Goal: Transaction & Acquisition: Purchase product/service

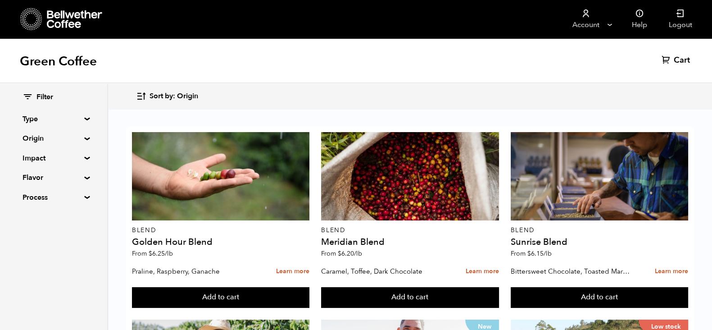
click at [161, 96] on span "Sort by: Origin" at bounding box center [173, 96] width 49 height 10
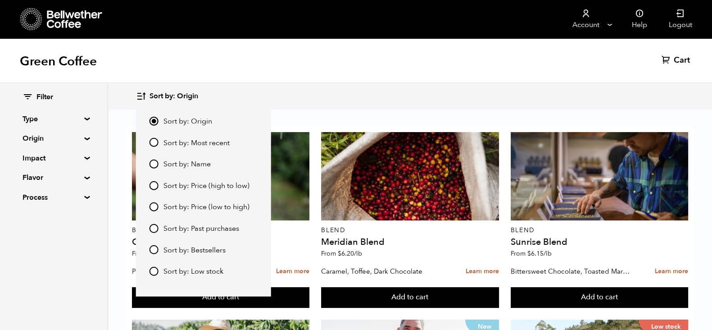
click at [195, 207] on span "Sort by: Price (low to high)" at bounding box center [206, 207] width 86 height 10
click at [158, 207] on input "Sort by: Price (low to high)" at bounding box center [153, 206] width 9 height 9
radio input "true"
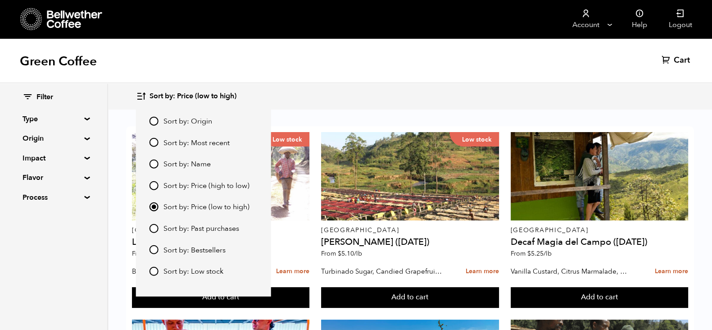
click at [153, 208] on input "Sort by: Price (low to high)" at bounding box center [153, 206] width 9 height 9
click at [411, 73] on div "Green Coffee Cart (0)" at bounding box center [356, 60] width 712 height 45
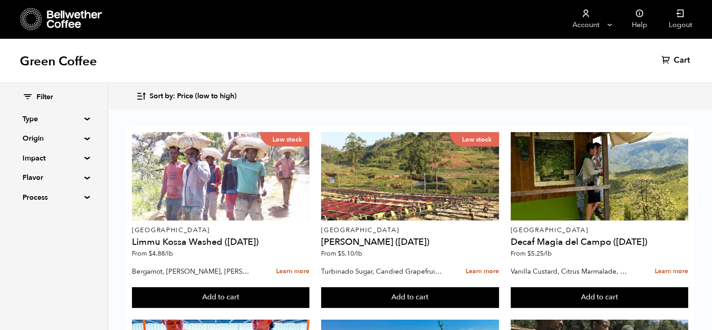
click at [187, 185] on div "Low stock" at bounding box center [220, 176] width 177 height 88
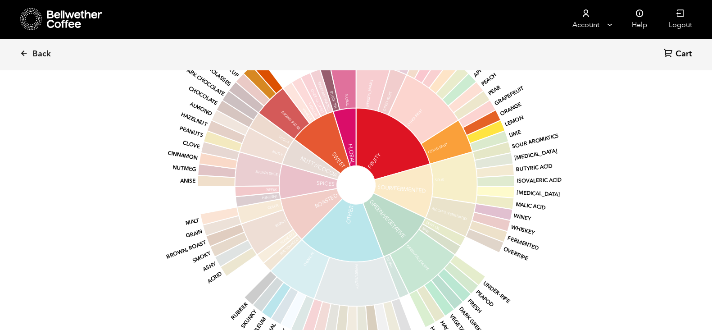
scroll to position [997, 0]
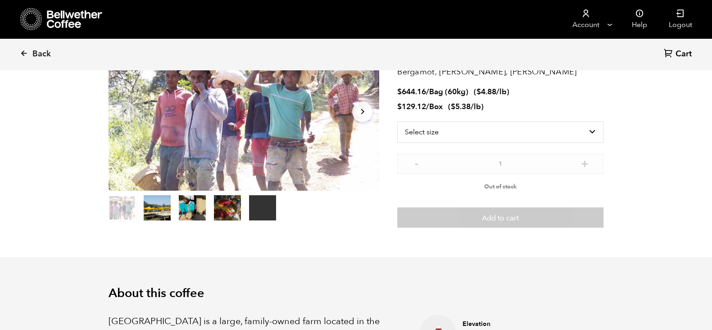
scroll to position [23, 0]
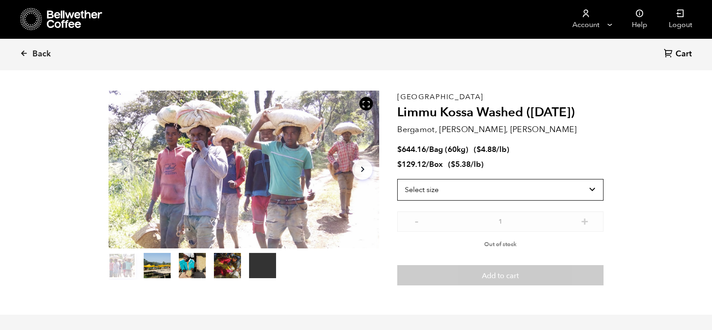
click at [588, 187] on select "Select size Bag (60kg) (132 lbs) Box (24 lbs)" at bounding box center [500, 190] width 206 height 22
click at [397, 179] on select "Select size Bag (60kg) (132 lbs) Box (24 lbs)" at bounding box center [500, 190] width 206 height 22
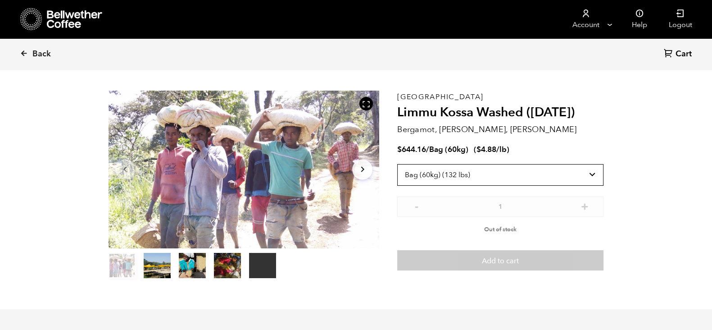
click at [564, 179] on select "Select size Bag (60kg) (132 lbs) Box (24 lbs)" at bounding box center [500, 175] width 206 height 22
select select "box"
click at [397, 164] on select "Select size Bag (60kg) (132 lbs) Box (24 lbs)" at bounding box center [500, 175] width 206 height 22
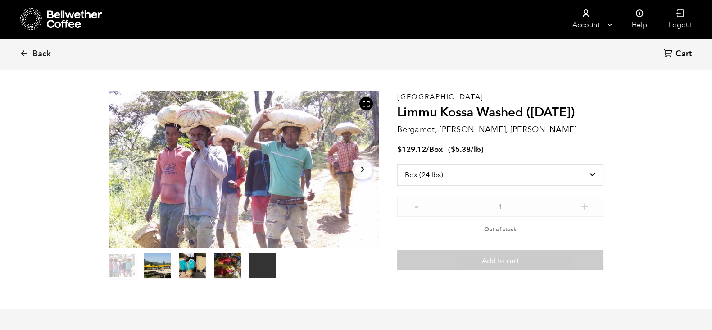
click at [27, 56] on icon at bounding box center [24, 53] width 8 height 8
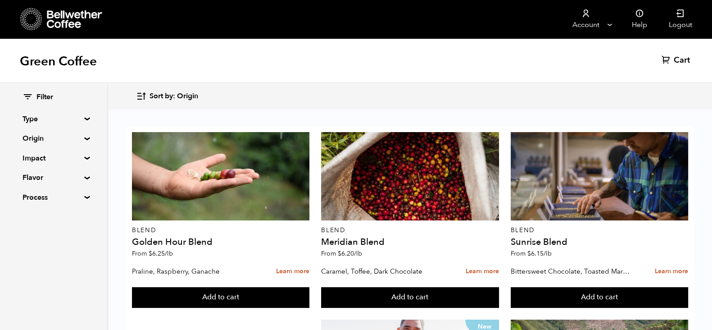
click at [156, 95] on span "Sort by: Origin" at bounding box center [173, 96] width 49 height 10
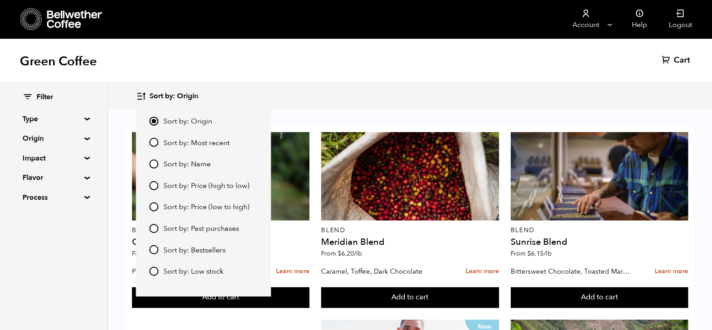
click at [155, 207] on input "Sort by: Price (low to high)" at bounding box center [153, 206] width 9 height 9
radio input "true"
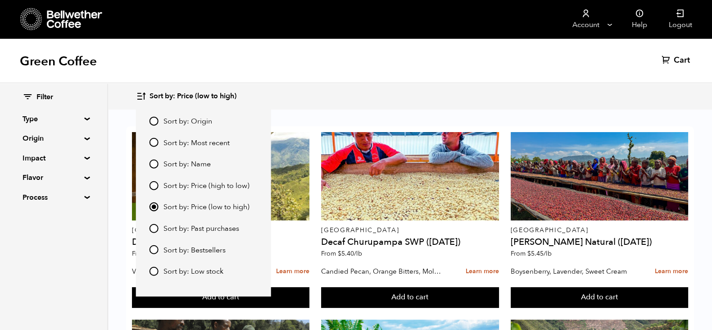
click at [381, 89] on div "Sort by: Price (low to high) Sort by: Origin Sort by: Most recent Sort by: Name…" at bounding box center [410, 96] width 548 height 21
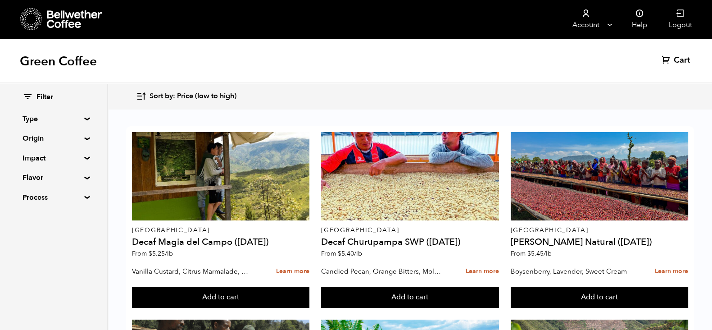
click at [610, 175] on div at bounding box center [599, 176] width 177 height 88
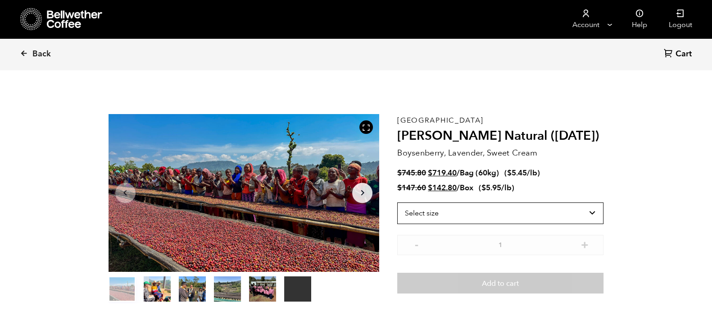
click at [598, 220] on select "Select size Bag (60kg) (132 lbs) Box (24 lbs)" at bounding box center [500, 213] width 206 height 22
select select "bag-3"
click at [397, 202] on select "Select size Bag (60kg) (132 lbs) Box (24 lbs)" at bounding box center [500, 213] width 206 height 22
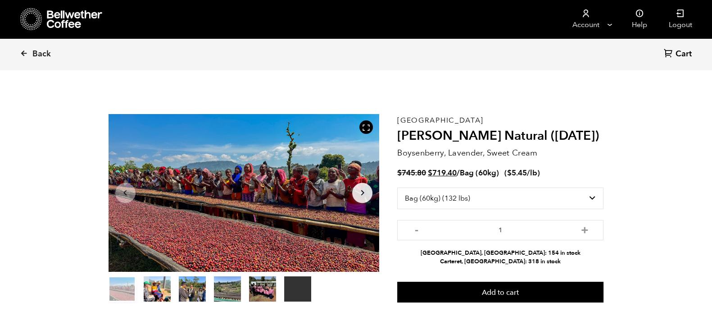
click at [27, 54] on icon at bounding box center [24, 53] width 8 height 8
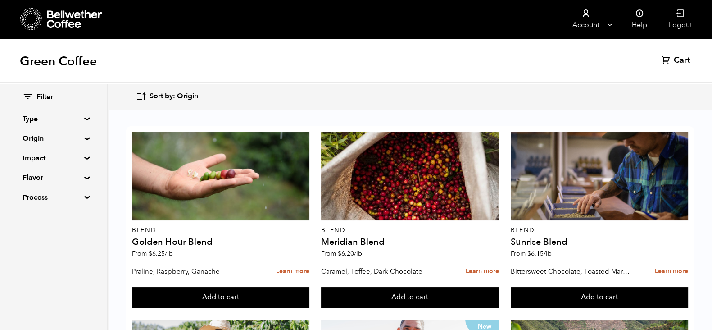
click at [173, 93] on span "Sort by: Origin" at bounding box center [173, 96] width 49 height 10
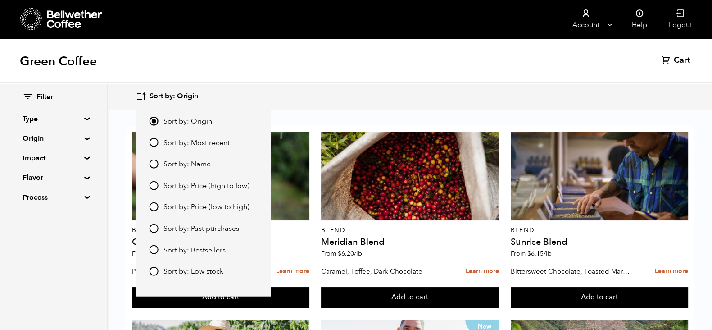
click at [155, 204] on input "Sort by: Price (low to high)" at bounding box center [153, 206] width 9 height 9
radio input "true"
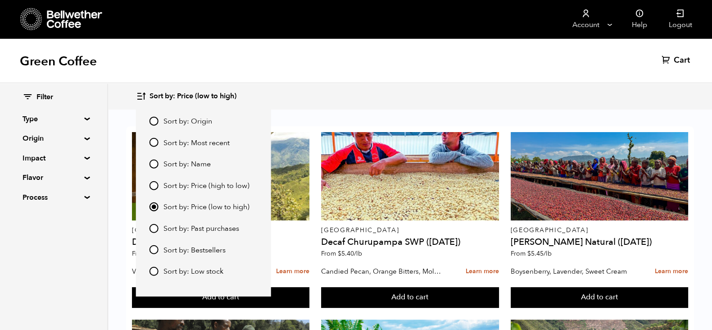
click at [423, 99] on div "Sort by: Price (low to high) Sort by: Origin Sort by: Most recent Sort by: Name…" at bounding box center [410, 96] width 548 height 21
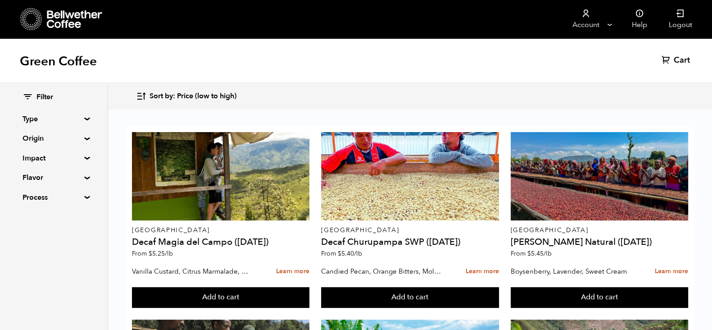
scroll to position [169, 0]
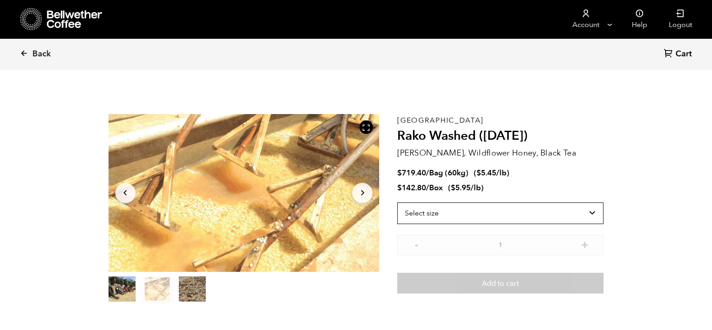
click at [526, 208] on select "Select size Bag (60kg) (132 lbs) Box (24 lbs)" at bounding box center [500, 213] width 206 height 22
select select "bag-3"
click at [397, 202] on select "Select size Bag (60kg) (132 lbs) Box (24 lbs)" at bounding box center [500, 213] width 206 height 22
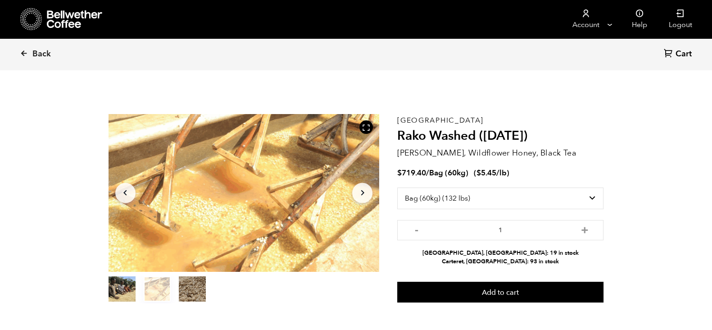
click at [586, 230] on button "+" at bounding box center [584, 228] width 11 height 9
type input "4"
